Goal: Transaction & Acquisition: Purchase product/service

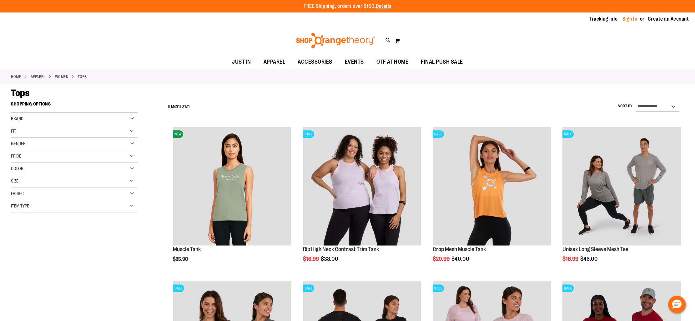
type input "**********"
click at [633, 17] on link "Sign In" at bounding box center [629, 19] width 15 height 7
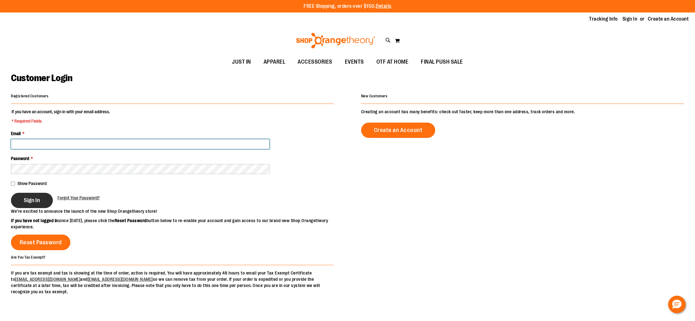
type input "**********"
click at [36, 199] on span "Sign In" at bounding box center [32, 200] width 16 height 7
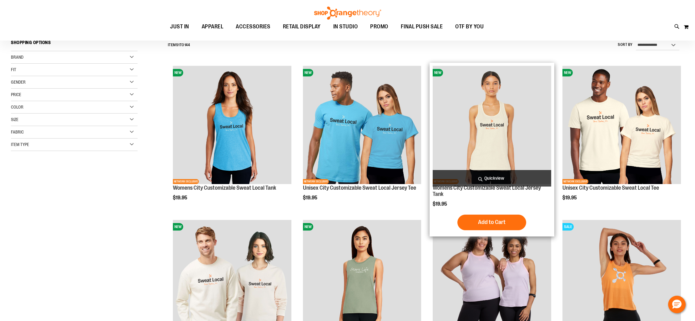
scroll to position [66, 0]
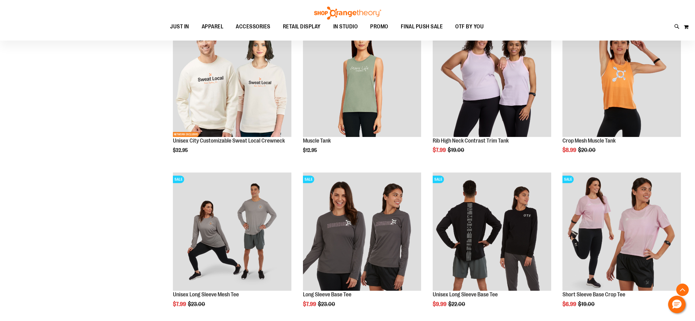
scroll to position [265, 0]
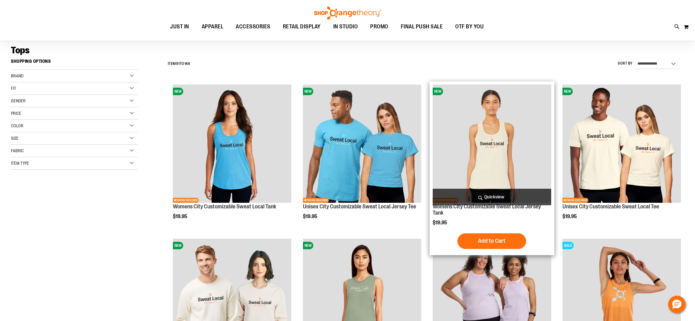
scroll to position [42, 0]
type input "**********"
click at [487, 200] on span "Quickview" at bounding box center [491, 197] width 118 height 17
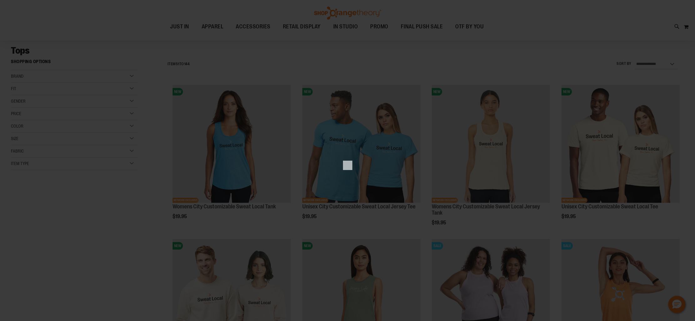
scroll to position [0, 0]
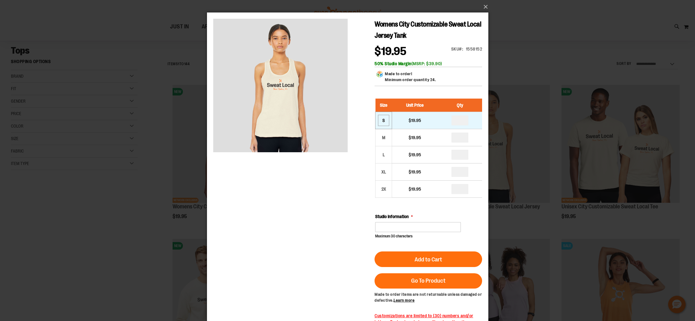
click at [386, 122] on div "S" at bounding box center [382, 120] width 9 height 9
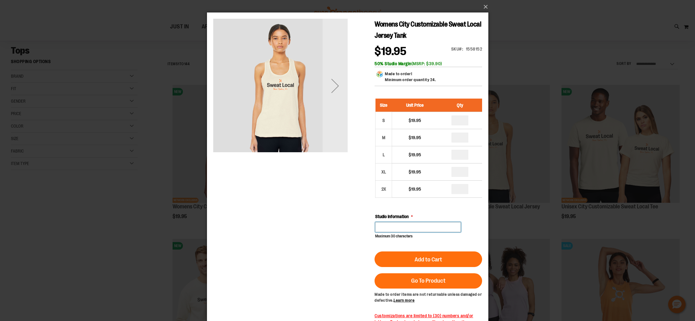
click at [411, 228] on input "Studio Information" at bounding box center [418, 227] width 86 height 10
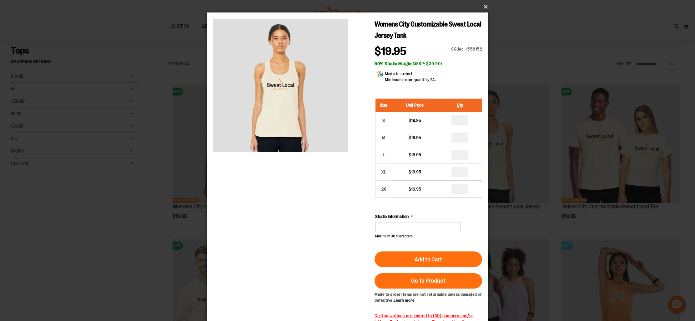
click at [484, 7] on button "×" at bounding box center [349, 7] width 281 height 14
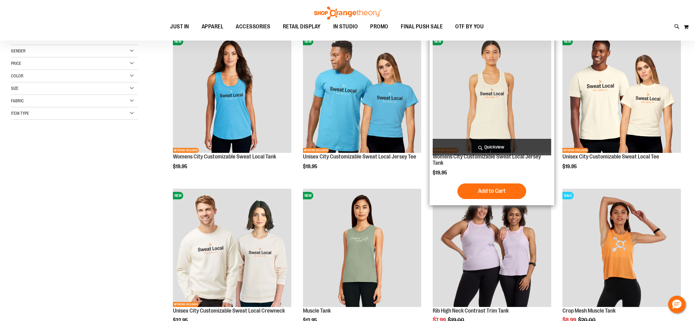
scroll to position [93, 0]
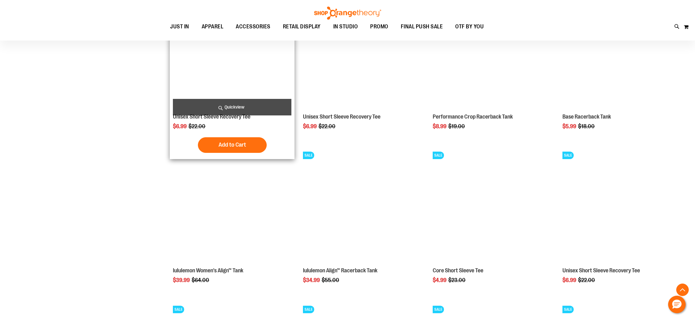
scroll to position [597, 0]
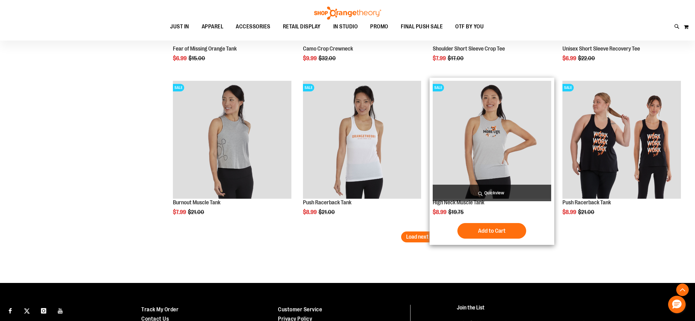
scroll to position [1286, 0]
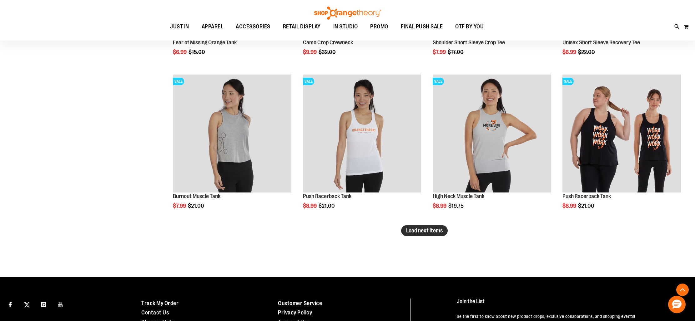
click at [441, 230] on span "Load next items" at bounding box center [424, 231] width 37 height 6
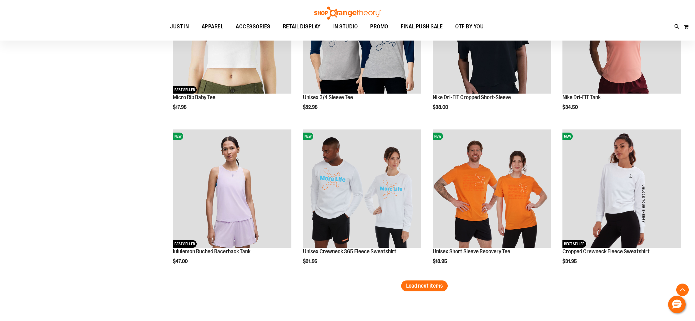
scroll to position [1696, 0]
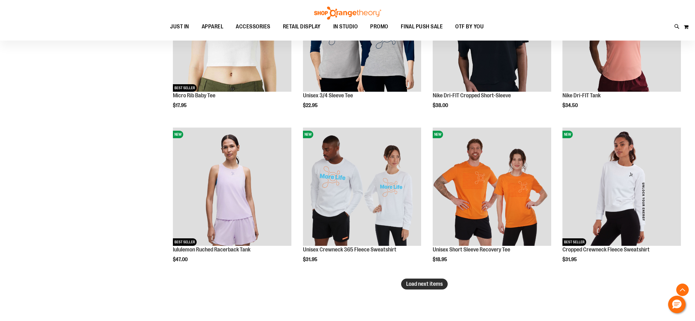
click at [432, 285] on span "Load next items" at bounding box center [424, 284] width 37 height 6
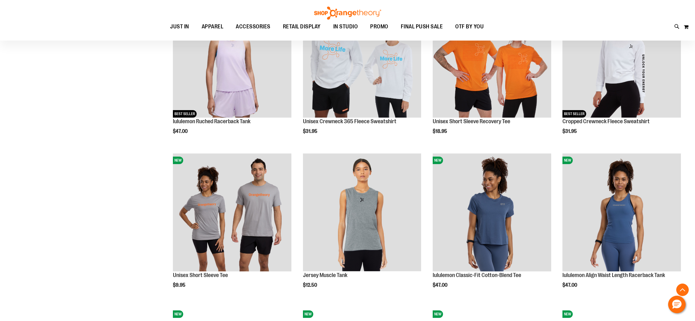
scroll to position [1830, 0]
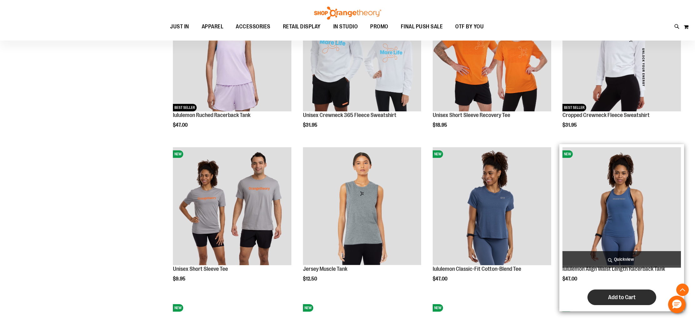
click at [607, 296] on button "Add to Cart" at bounding box center [621, 298] width 69 height 16
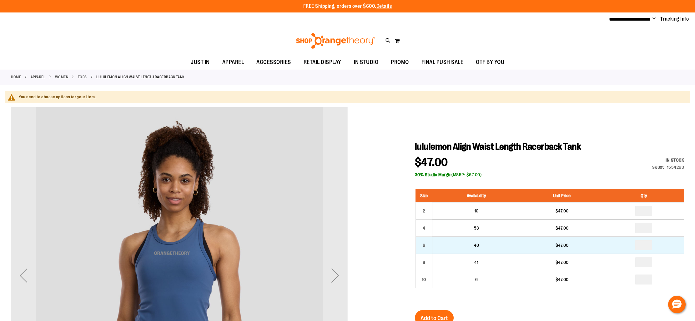
type input "**********"
click at [646, 244] on input "number" at bounding box center [643, 246] width 17 height 10
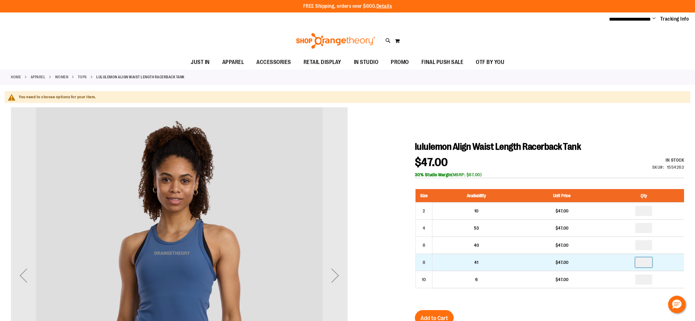
type input "*"
click at [644, 263] on input "number" at bounding box center [643, 263] width 17 height 10
type input "*"
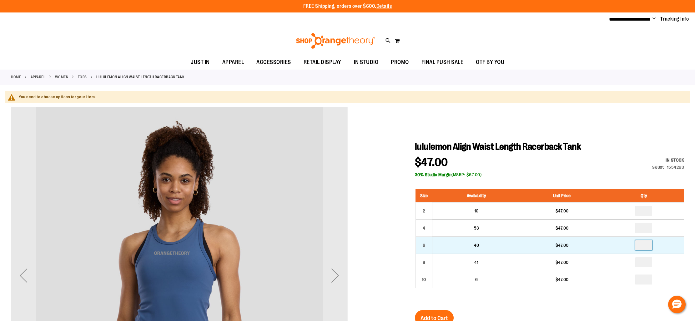
click at [644, 245] on input "number" at bounding box center [643, 246] width 17 height 10
type input "*"
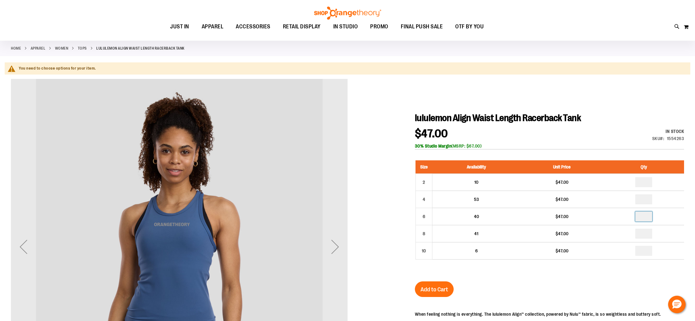
scroll to position [36, 0]
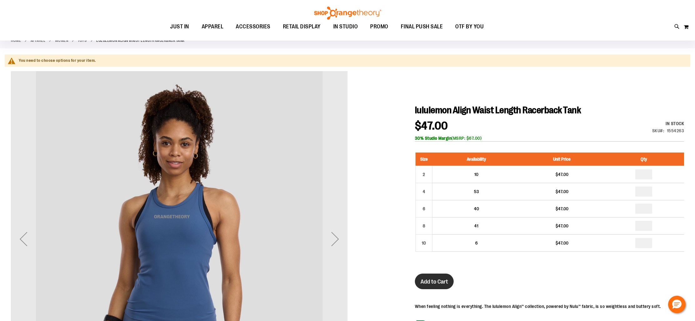
click at [445, 282] on span "Add to Cart" at bounding box center [433, 282] width 27 height 7
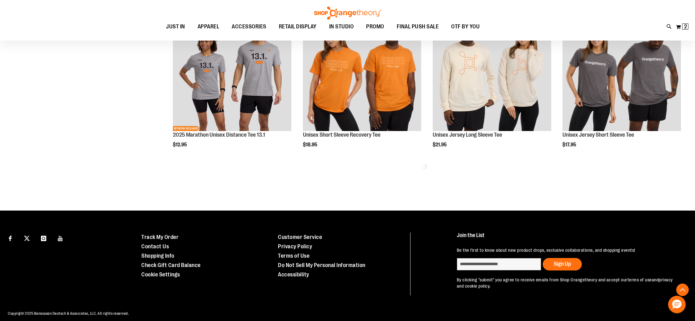
scroll to position [369, 0]
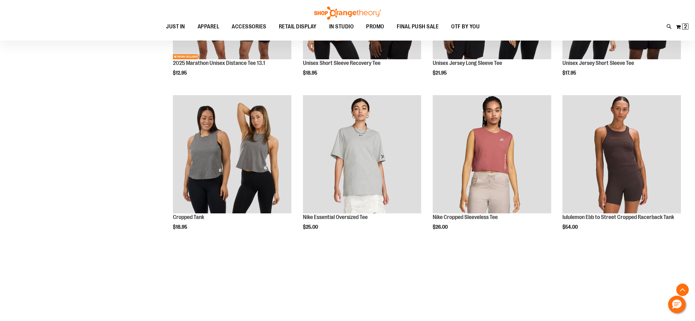
scroll to position [446, 0]
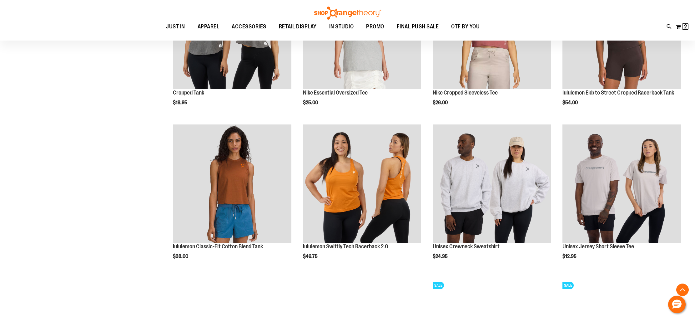
scroll to position [565, 0]
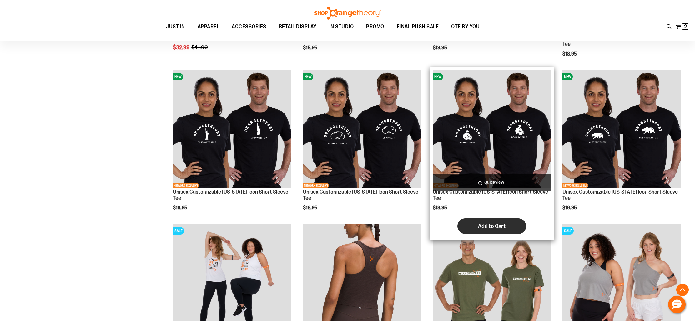
scroll to position [1089, 0]
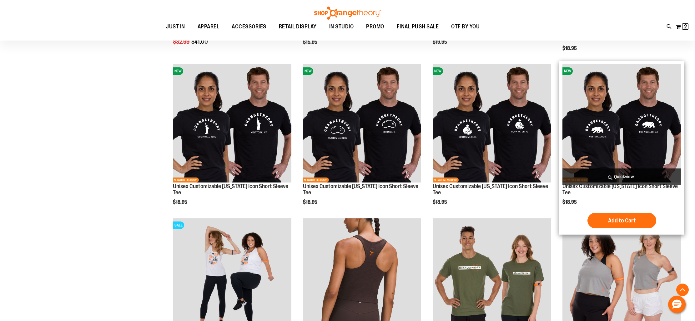
type input "**********"
click at [604, 152] on img "product" at bounding box center [621, 123] width 118 height 118
click at [615, 176] on span "Quickview" at bounding box center [621, 177] width 118 height 17
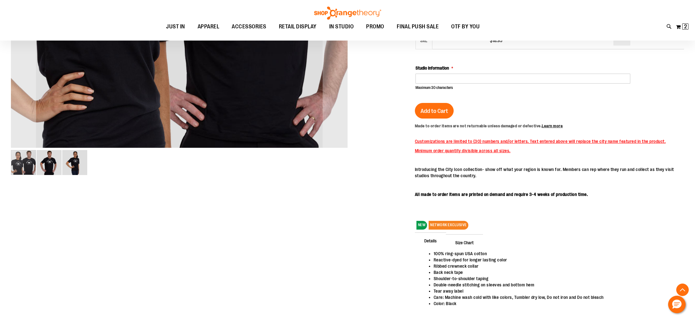
scroll to position [278, 0]
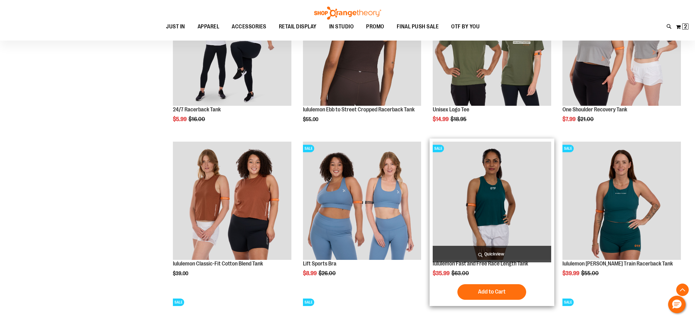
scroll to position [396, 0]
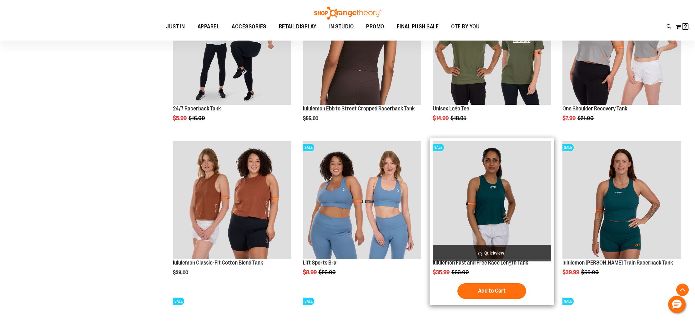
type input "**********"
click at [486, 252] on span "Quickview" at bounding box center [491, 253] width 118 height 17
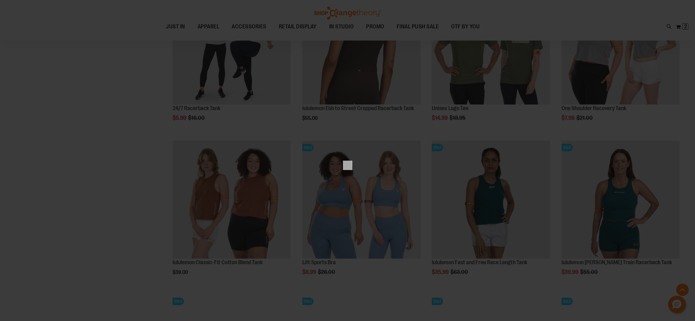
scroll to position [0, 0]
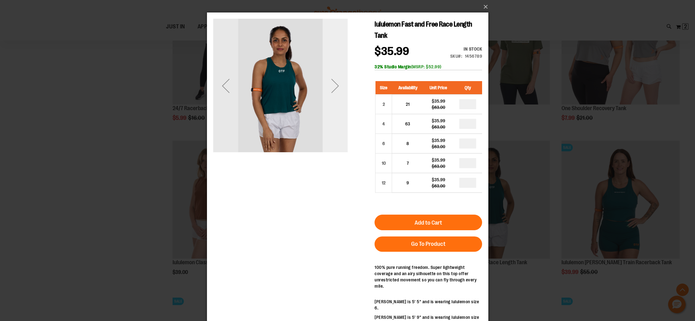
click at [340, 92] on div "Next" at bounding box center [334, 85] width 25 height 25
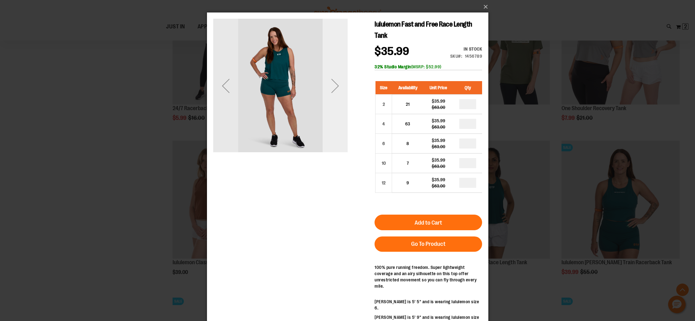
click at [339, 92] on div "Next" at bounding box center [334, 85] width 25 height 25
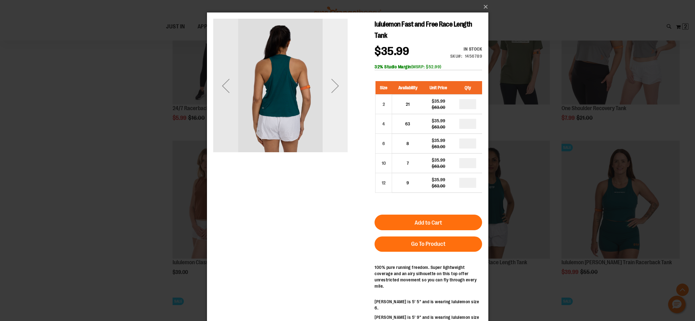
click at [339, 92] on div "Next" at bounding box center [334, 85] width 25 height 25
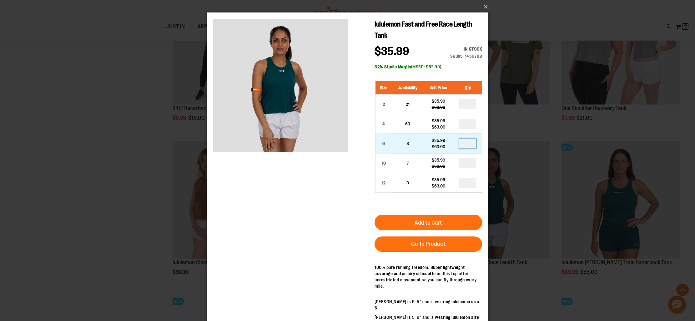
click at [471, 144] on input "number" at bounding box center [467, 144] width 17 height 10
type input "*"
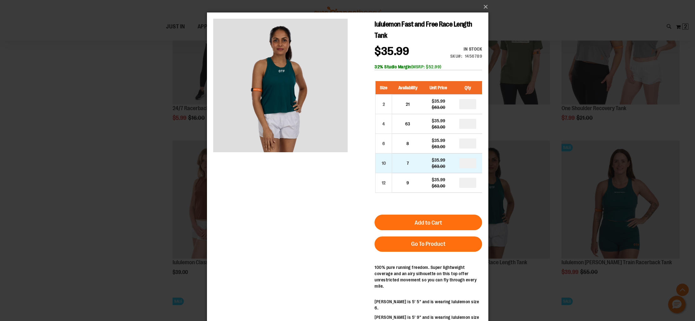
type input "*"
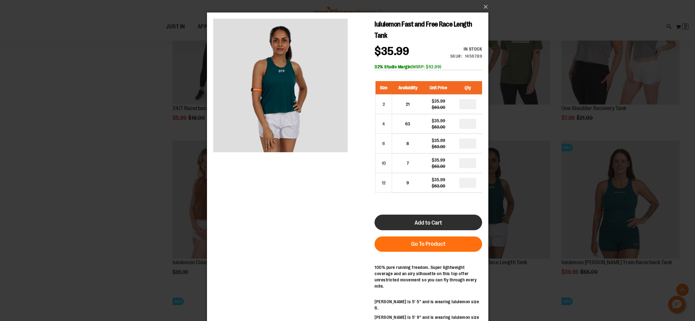
click at [445, 219] on button "Add to Cart" at bounding box center [427, 223] width 107 height 16
click at [485, 7] on button "×" at bounding box center [349, 7] width 281 height 14
click at [484, 7] on button "×" at bounding box center [349, 7] width 281 height 14
click at [485, 5] on button "×" at bounding box center [349, 7] width 281 height 14
click at [485, 4] on button "×" at bounding box center [349, 7] width 281 height 14
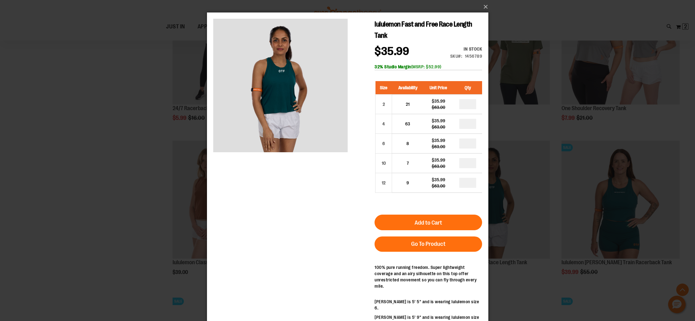
click at [546, 41] on div "×" at bounding box center [347, 160] width 695 height 321
click at [196, 62] on div "×" at bounding box center [347, 160] width 695 height 321
click at [111, 42] on div "×" at bounding box center [347, 160] width 695 height 321
click at [110, 42] on div "×" at bounding box center [347, 160] width 695 height 321
click at [483, 5] on button "×" at bounding box center [349, 7] width 281 height 14
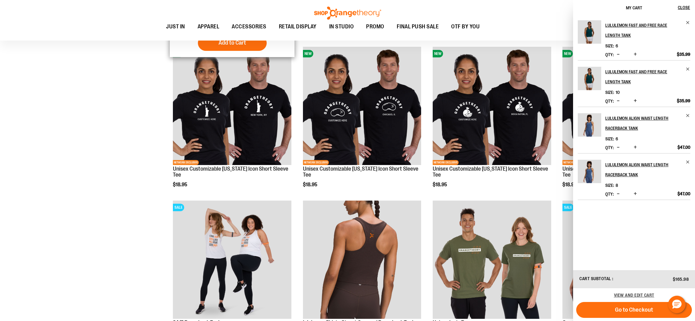
scroll to position [198, 0]
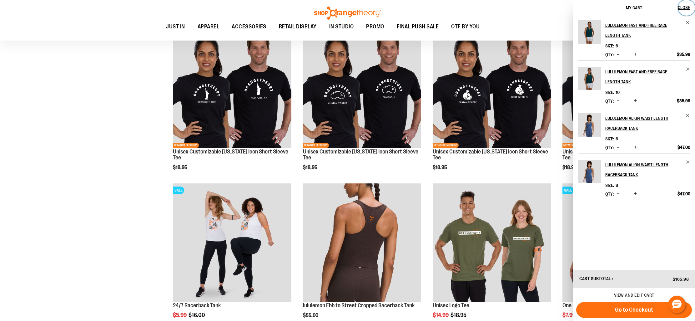
drag, startPoint x: 687, startPoint y: 8, endPoint x: 602, endPoint y: 95, distance: 122.0
click at [687, 8] on span "Close" at bounding box center [683, 7] width 12 height 5
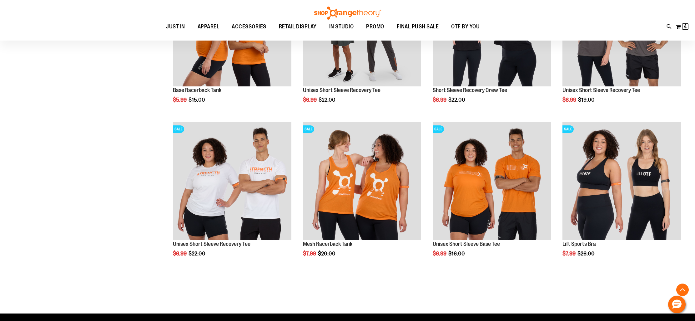
scroll to position [1209, 0]
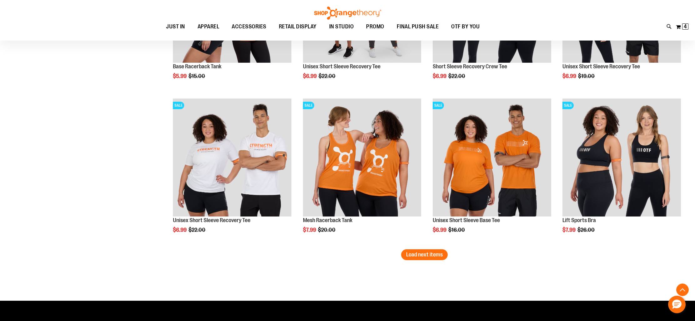
click at [427, 253] on span "Load next items" at bounding box center [424, 255] width 37 height 6
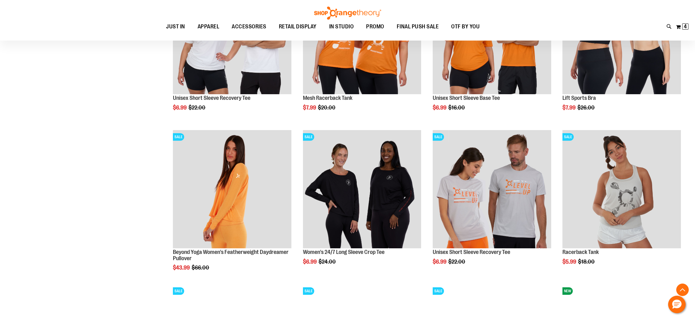
scroll to position [1332, 0]
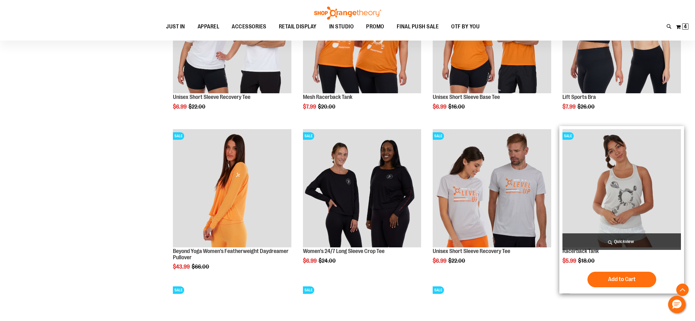
click at [631, 242] on span "Quickview" at bounding box center [621, 242] width 118 height 17
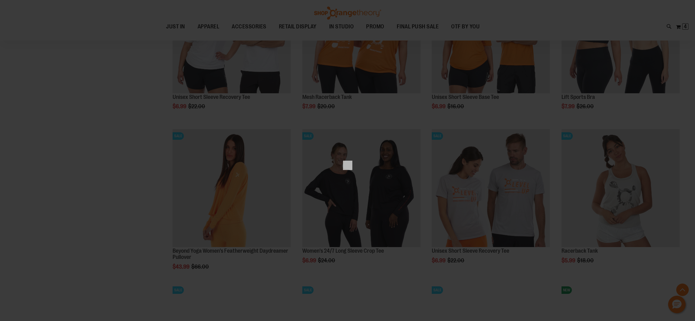
scroll to position [0, 0]
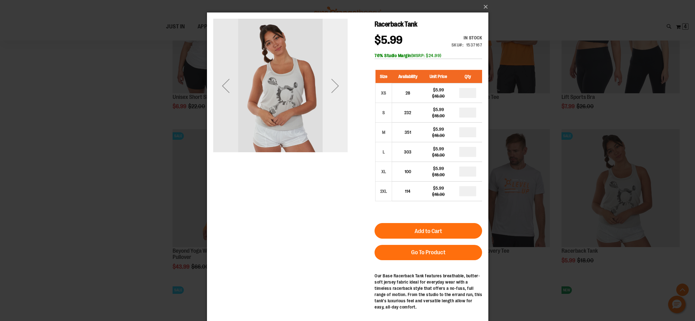
click at [336, 84] on div "Next" at bounding box center [334, 85] width 25 height 25
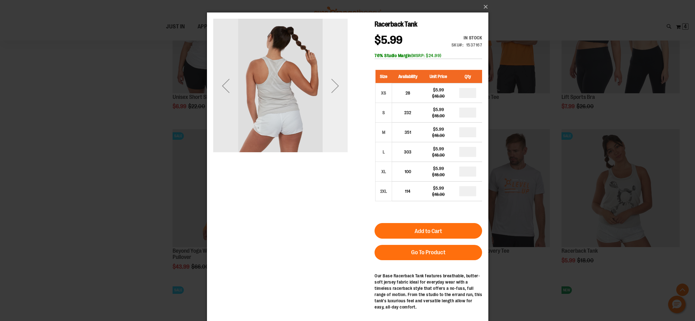
click at [336, 84] on div "Next" at bounding box center [334, 85] width 25 height 25
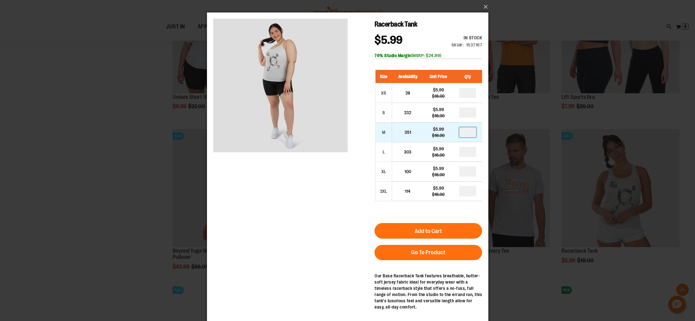
click at [471, 130] on input "number" at bounding box center [467, 132] width 17 height 10
type input "*"
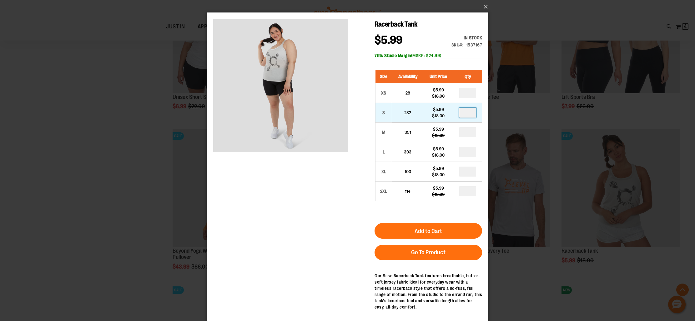
click at [468, 114] on input "number" at bounding box center [467, 113] width 17 height 10
type input "*"
click at [450, 232] on button "Add to Cart" at bounding box center [427, 231] width 107 height 16
click at [485, 7] on button "×" at bounding box center [349, 7] width 281 height 14
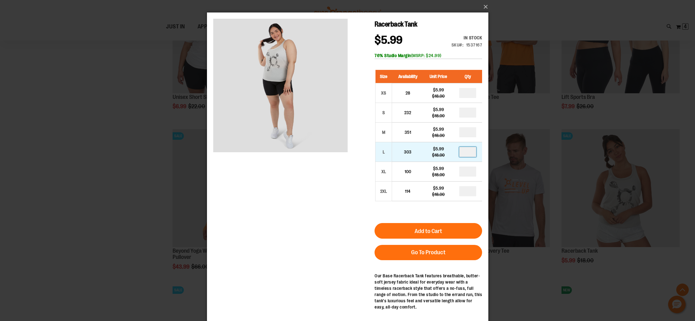
click at [472, 154] on input "number" at bounding box center [467, 152] width 17 height 10
type input "*"
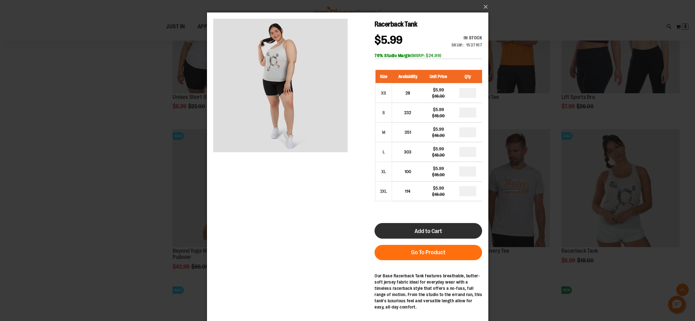
click at [445, 229] on button "Add to Cart" at bounding box center [427, 231] width 107 height 16
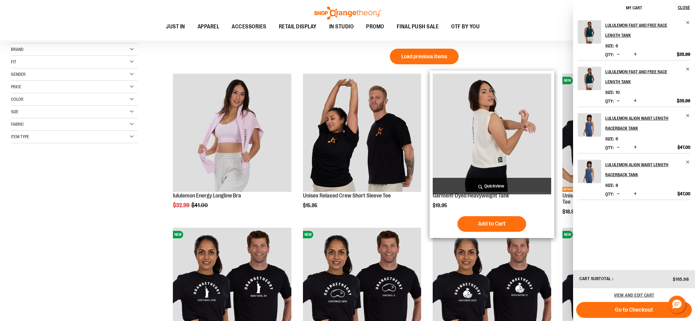
scroll to position [7, 0]
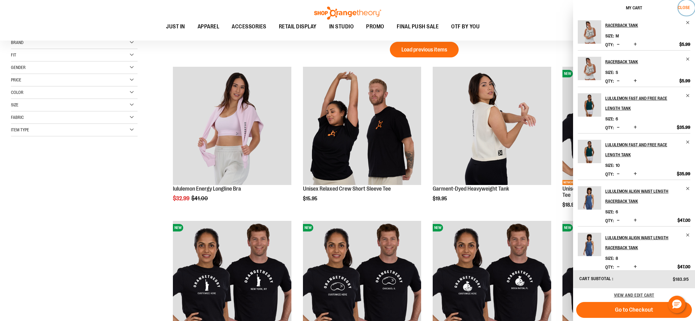
click at [685, 7] on span "Close" at bounding box center [683, 7] width 12 height 5
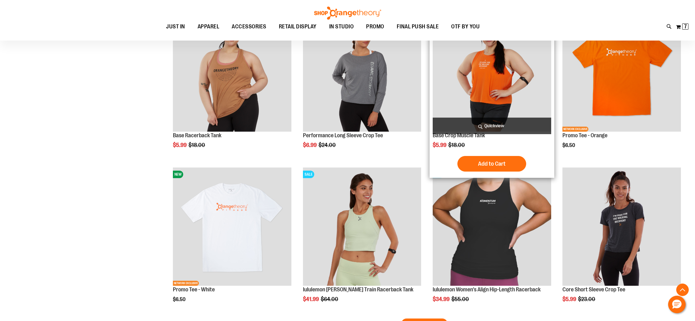
scroll to position [1627, 0]
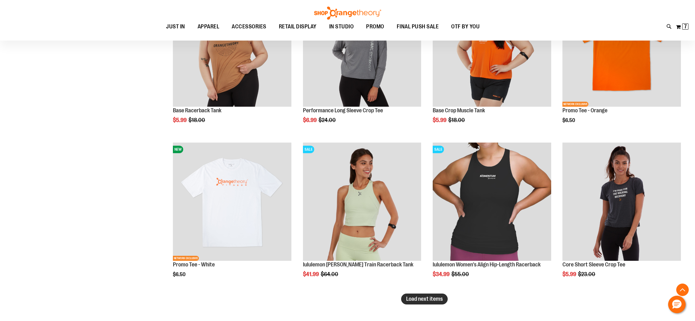
click at [436, 297] on span "Load next items" at bounding box center [424, 299] width 37 height 6
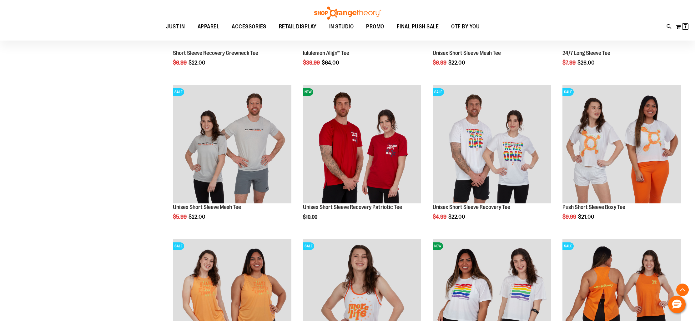
scroll to position [1993, 0]
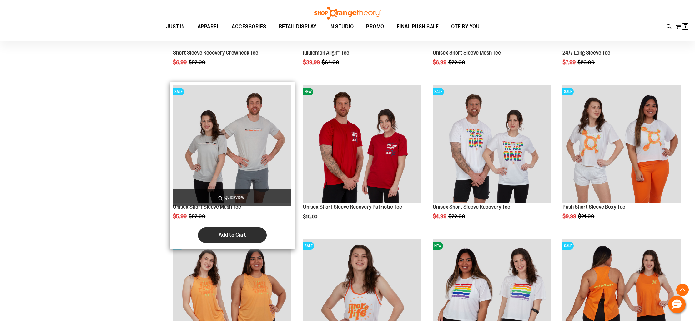
click at [225, 235] on span "Add to Cart" at bounding box center [231, 235] width 27 height 7
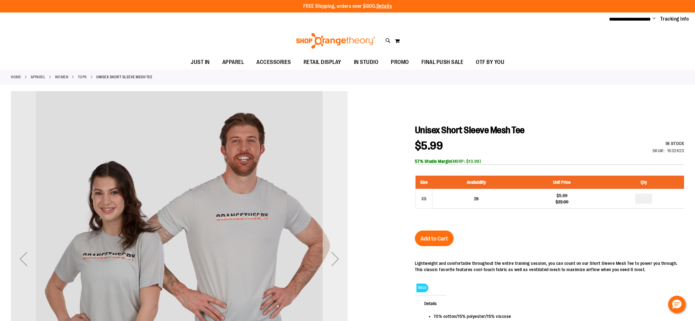
type input "**********"
click at [332, 262] on div "Next" at bounding box center [334, 259] width 25 height 25
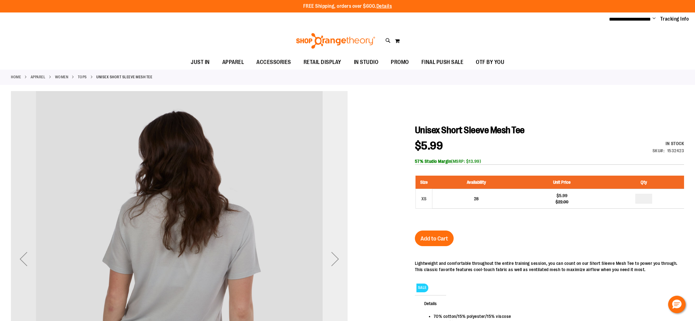
click at [332, 262] on div "Next" at bounding box center [334, 259] width 25 height 336
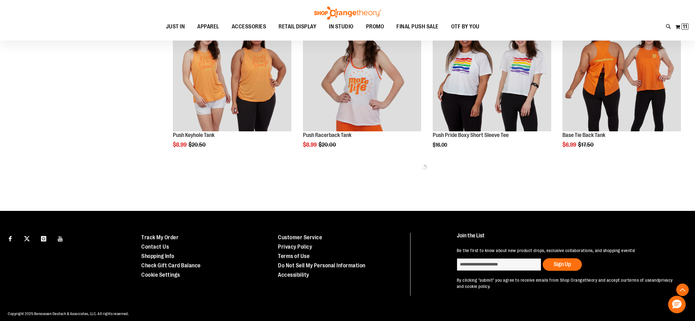
scroll to position [376, 0]
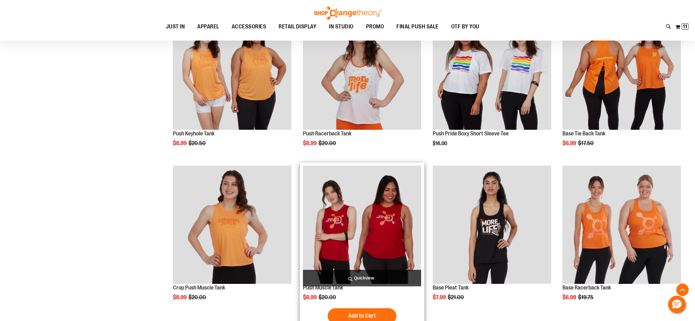
scroll to position [369, 0]
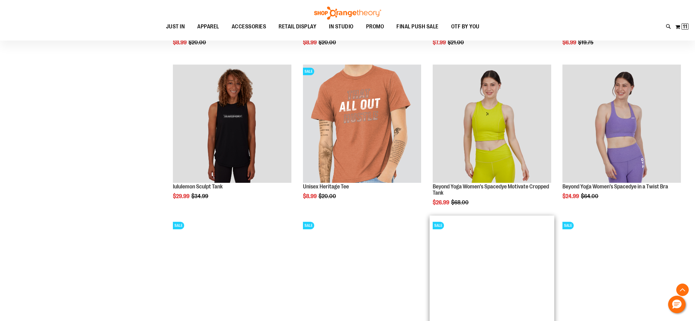
scroll to position [623, 0]
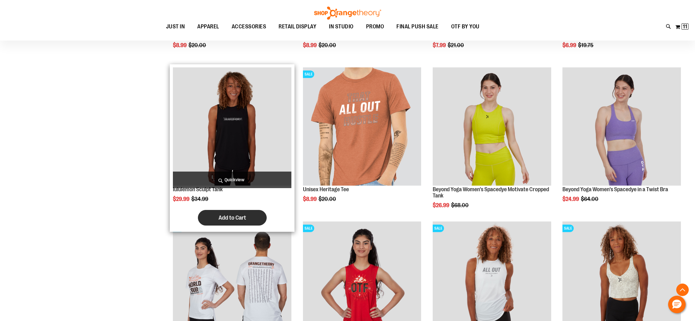
type input "**********"
click at [231, 214] on button "Add to Cart" at bounding box center [232, 218] width 69 height 16
click at [231, 177] on span "Quickview" at bounding box center [232, 180] width 118 height 17
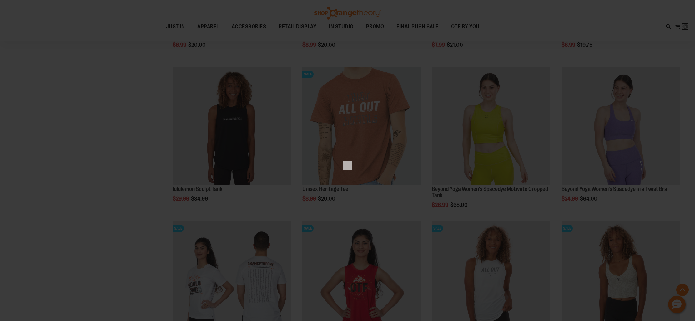
scroll to position [0, 0]
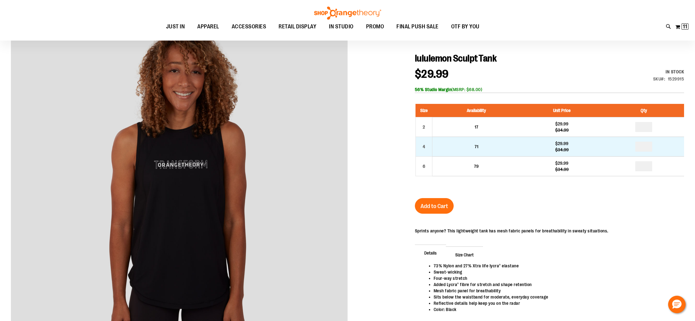
scroll to position [72, 0]
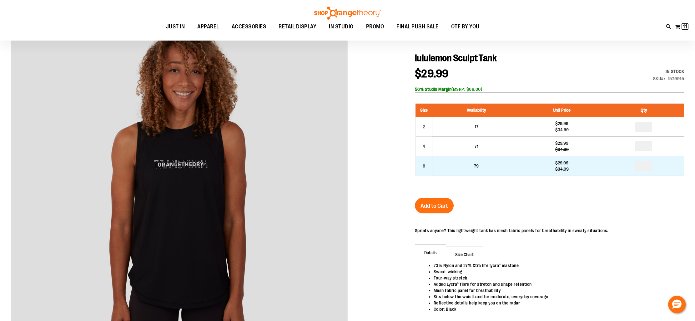
type input "**********"
drag, startPoint x: 649, startPoint y: 165, endPoint x: 638, endPoint y: 166, distance: 11.0
click at [638, 166] on input "number" at bounding box center [643, 166] width 17 height 10
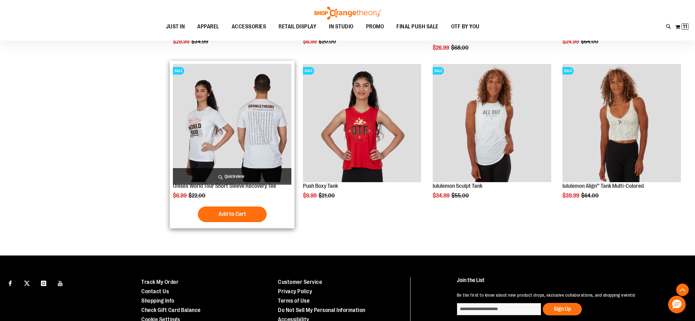
scroll to position [316, 0]
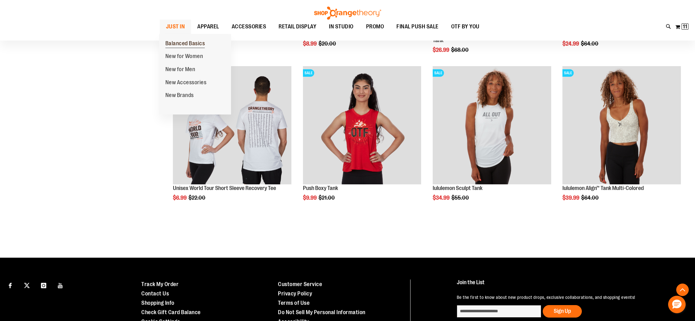
type input "**********"
click at [185, 43] on span "Balanced Basics" at bounding box center [185, 44] width 40 height 8
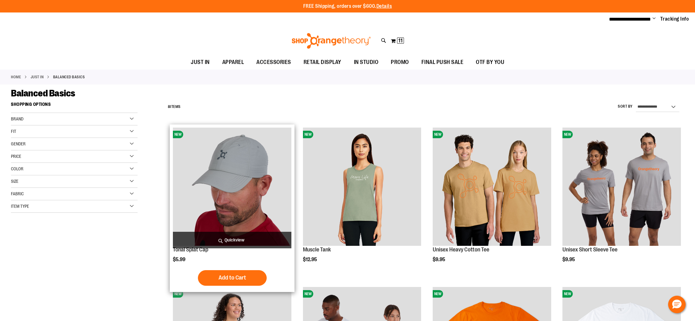
type input "**********"
click at [242, 242] on span "Quickview" at bounding box center [232, 240] width 118 height 17
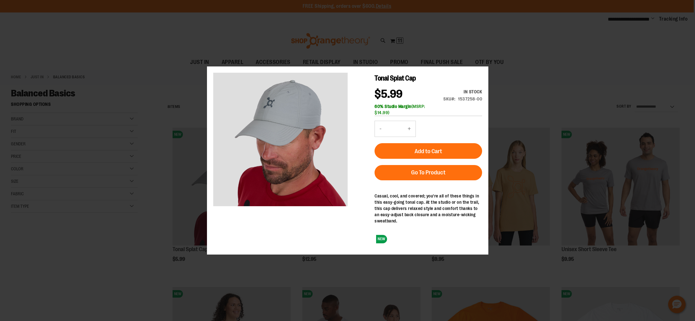
click at [409, 131] on button "+" at bounding box center [408, 129] width 12 height 16
click at [409, 130] on button "+" at bounding box center [408, 129] width 12 height 16
type input "*"
click at [421, 147] on button "Add to Cart" at bounding box center [427, 151] width 107 height 16
click at [483, 61] on button "×" at bounding box center [349, 61] width 281 height 14
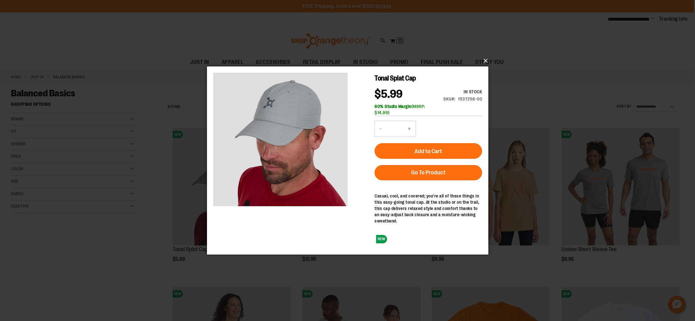
click at [486, 60] on button "×" at bounding box center [349, 61] width 281 height 14
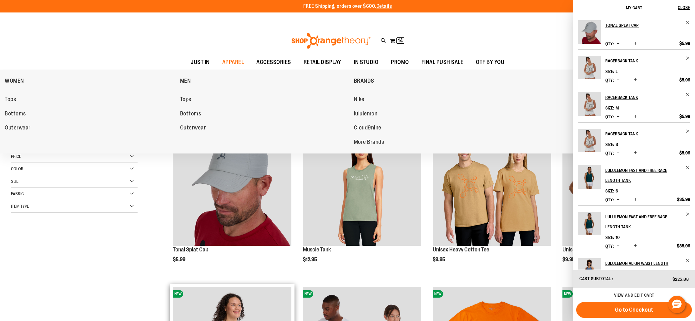
click at [188, 99] on span "Tops" at bounding box center [185, 100] width 11 height 8
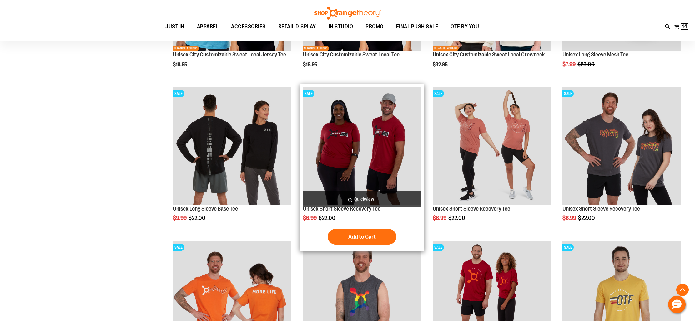
scroll to position [197, 0]
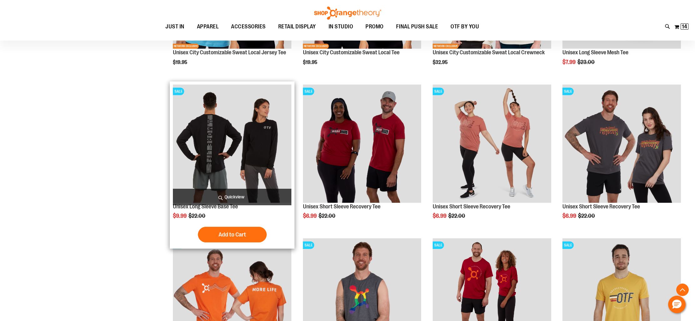
type input "**********"
click at [234, 198] on span "Quickview" at bounding box center [232, 197] width 118 height 17
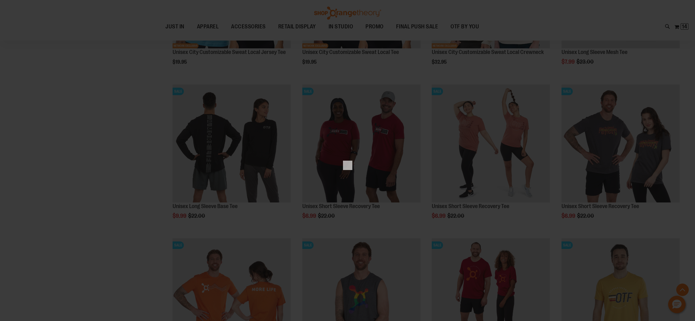
scroll to position [0, 0]
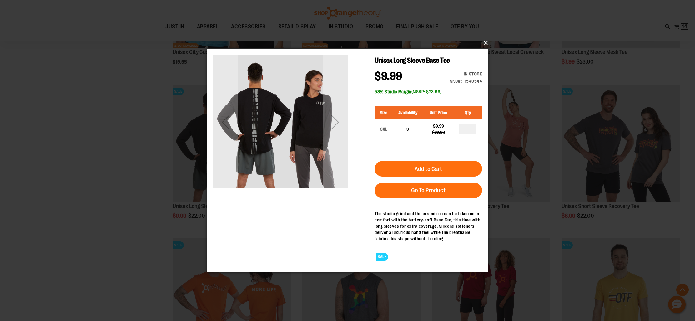
click at [486, 44] on button "×" at bounding box center [349, 43] width 281 height 14
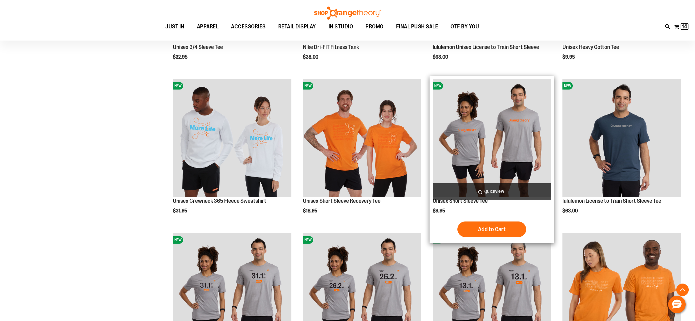
scroll to position [665, 0]
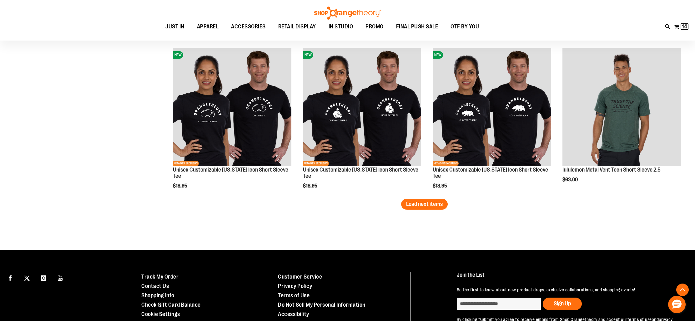
scroll to position [1326, 0]
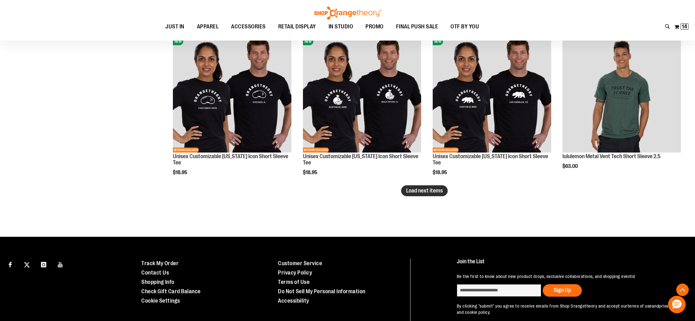
click at [440, 192] on span "Load next items" at bounding box center [424, 191] width 37 height 6
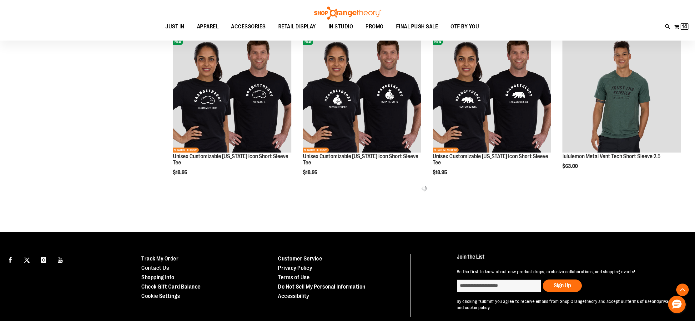
scroll to position [1326, 0]
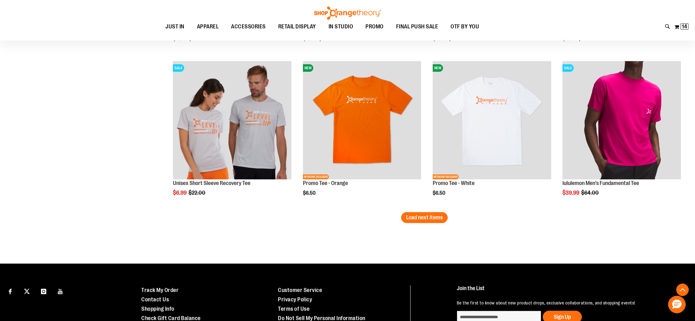
scroll to position [1767, 0]
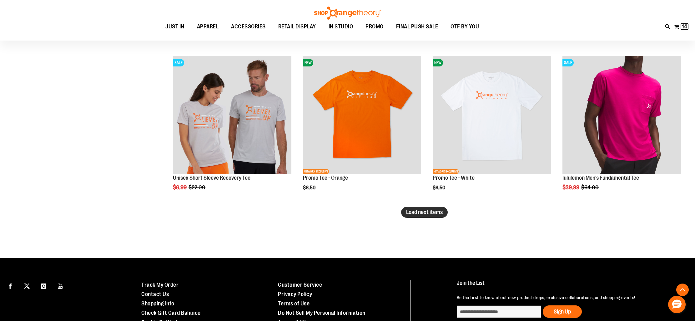
click at [433, 212] on span "Load next items" at bounding box center [424, 212] width 37 height 6
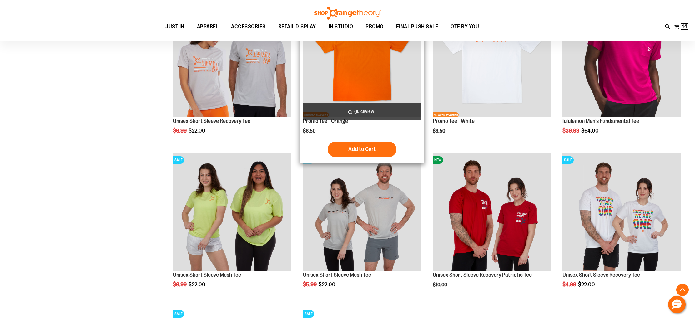
scroll to position [1830, 0]
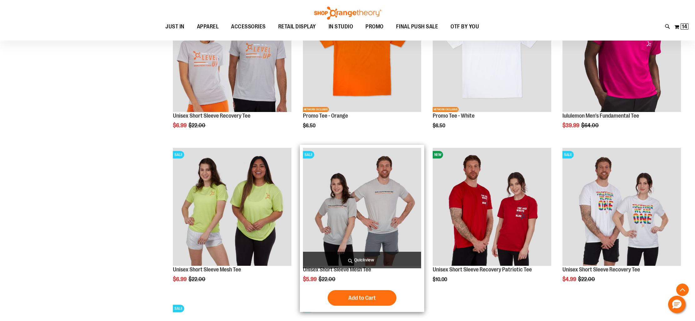
click at [366, 260] on span "Quickview" at bounding box center [362, 260] width 118 height 17
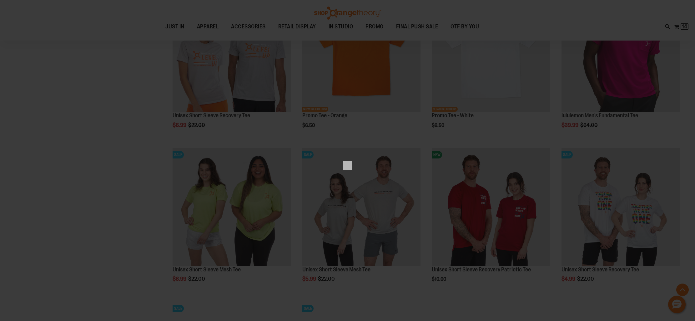
scroll to position [0, 0]
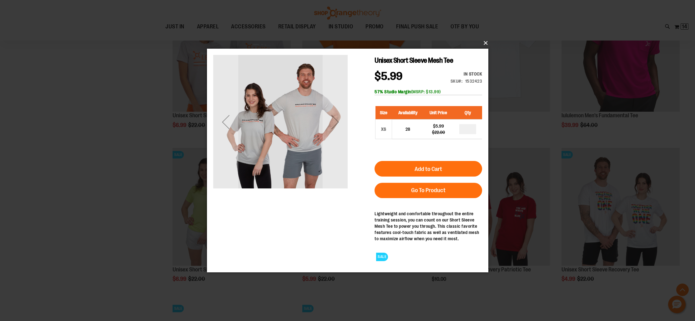
click at [485, 44] on button "×" at bounding box center [349, 43] width 281 height 14
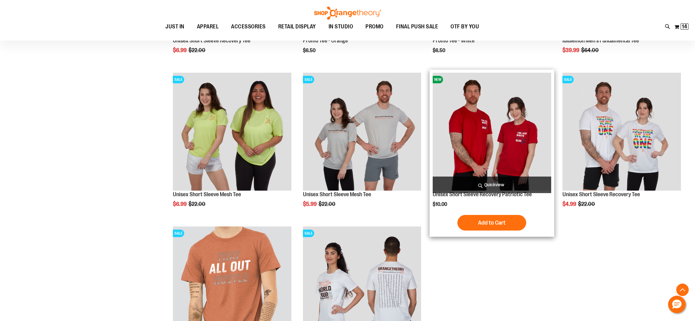
scroll to position [1903, 0]
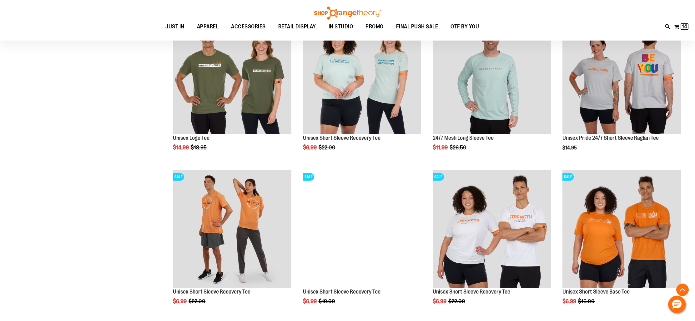
scroll to position [1492, 0]
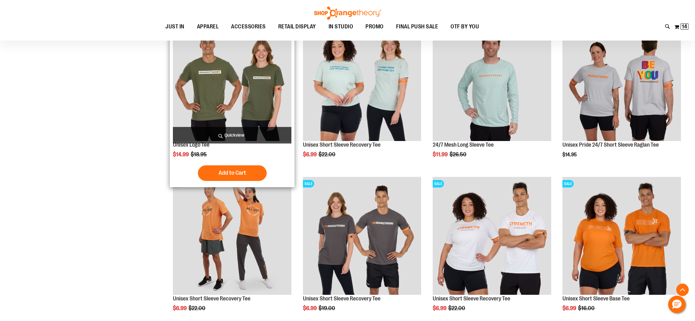
click at [239, 135] on span "Quickview" at bounding box center [232, 135] width 118 height 17
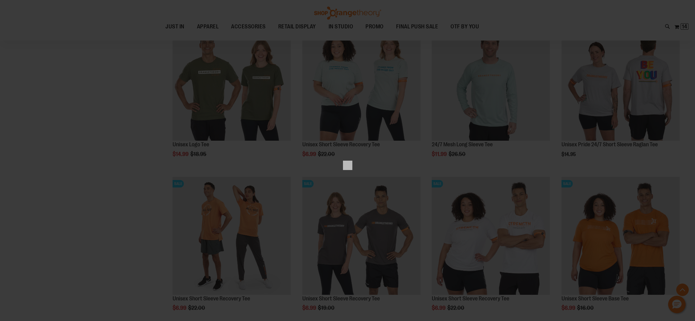
scroll to position [0, 0]
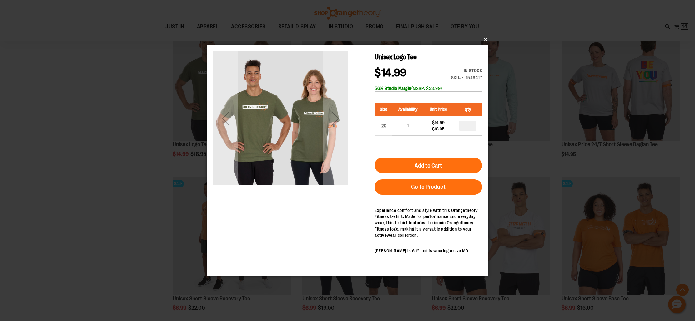
click at [485, 39] on button "×" at bounding box center [349, 40] width 281 height 14
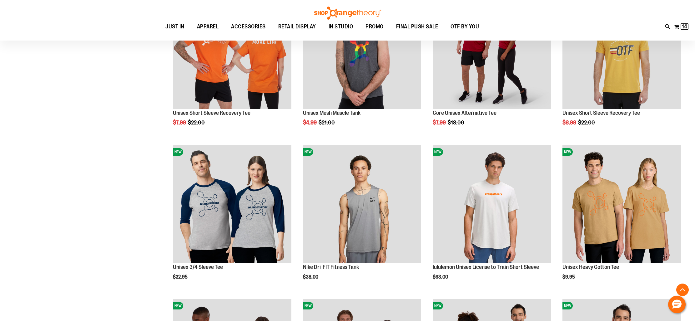
scroll to position [444, 0]
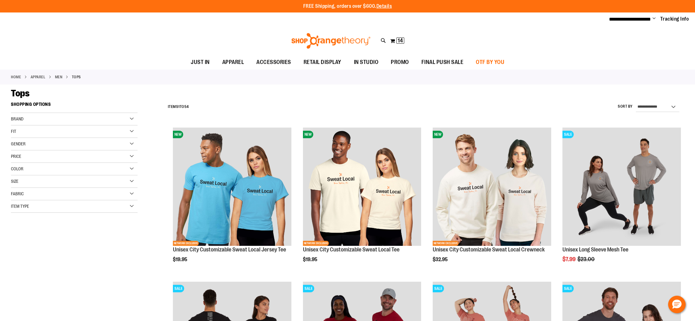
click at [489, 62] on span "OTF BY YOU" at bounding box center [490, 62] width 28 height 14
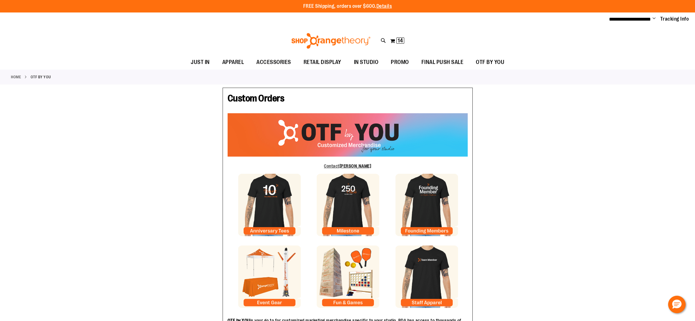
type input "****"
type input "*******"
type input "**********"
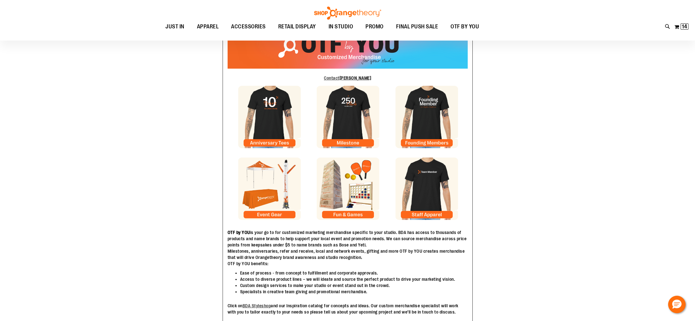
scroll to position [89, 0]
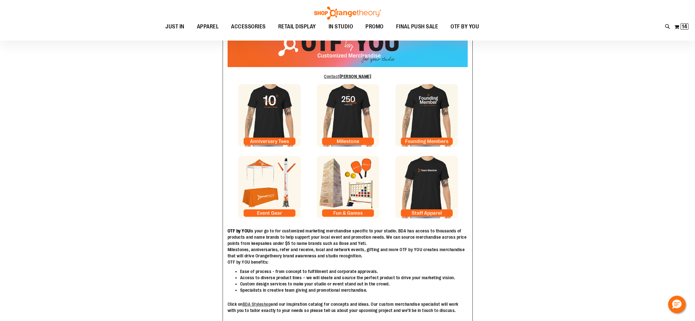
type input "**********"
click at [434, 171] on img at bounding box center [426, 187] width 62 height 62
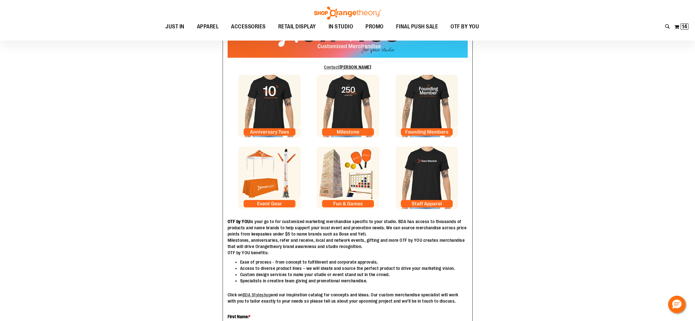
scroll to position [0, 0]
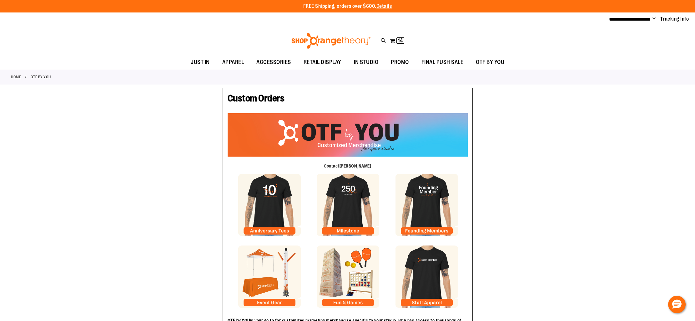
click at [324, 39] on img at bounding box center [330, 41] width 81 height 16
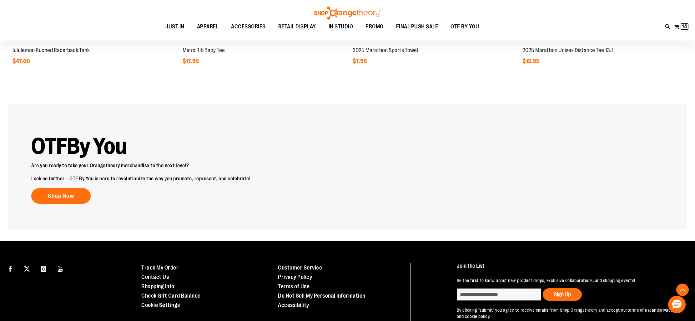
scroll to position [903, 0]
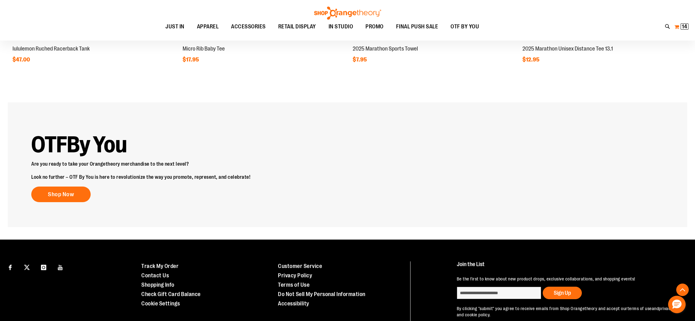
type input "**********"
click at [681, 28] on span "14 14 items" at bounding box center [684, 26] width 8 height 6
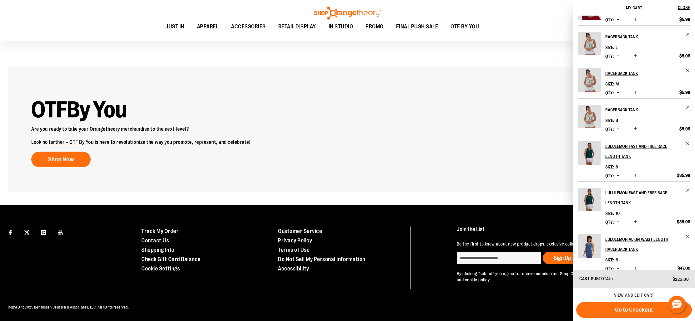
scroll to position [24, 0]
click at [620, 92] on button "Decrease product quantity" at bounding box center [618, 92] width 6 height 6
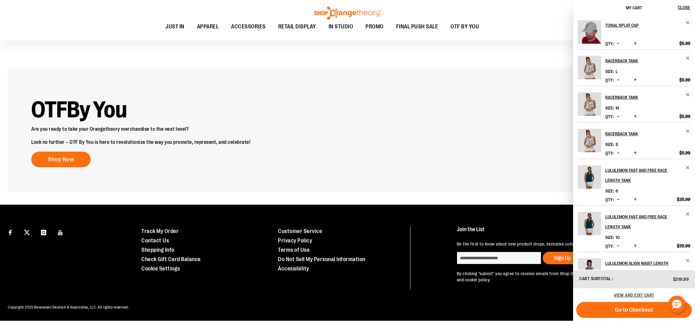
click at [618, 116] on span "Decrease product quantity" at bounding box center [617, 116] width 3 height 6
click at [636, 79] on span "Increase product quantity" at bounding box center [634, 80] width 3 height 6
